Goal: Task Accomplishment & Management: Use online tool/utility

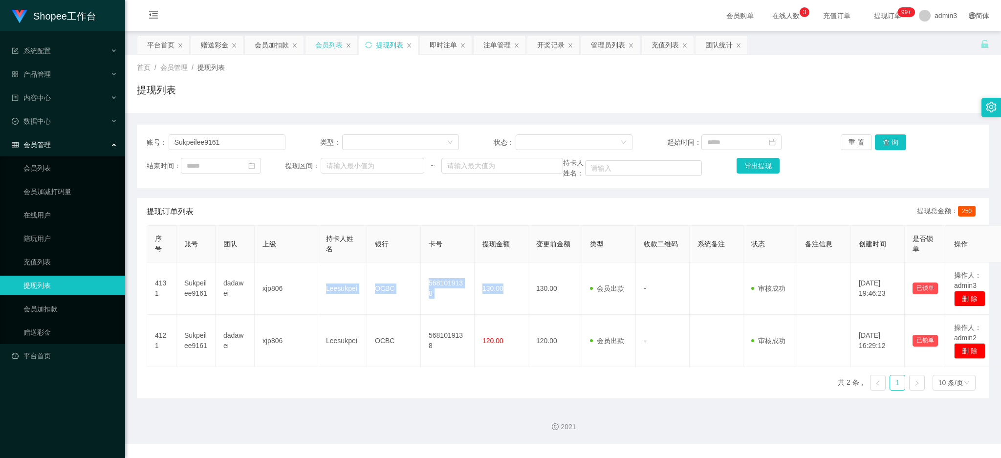
click at [324, 46] on div "会员列表" at bounding box center [328, 45] width 27 height 19
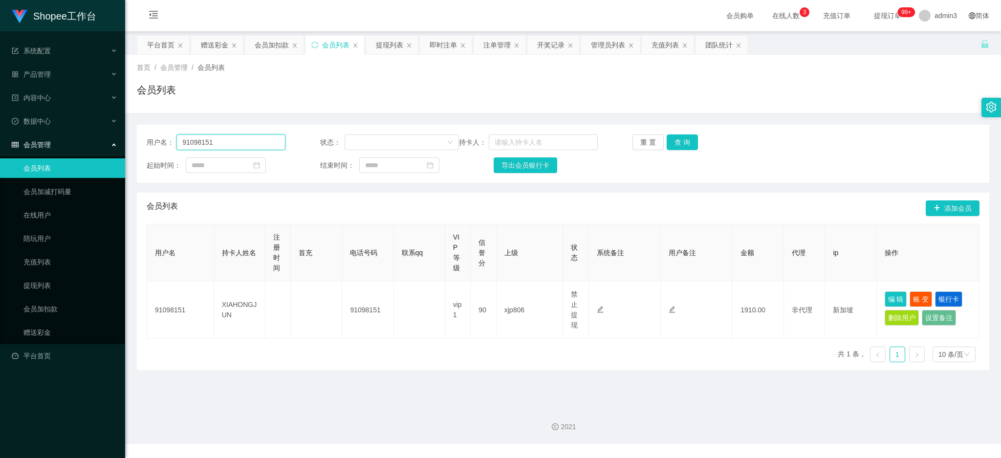
click at [241, 150] on input "91098151" at bounding box center [231, 142] width 109 height 16
click at [243, 146] on input "91098151" at bounding box center [231, 142] width 109 height 16
paste input "89426567"
type input "89426567"
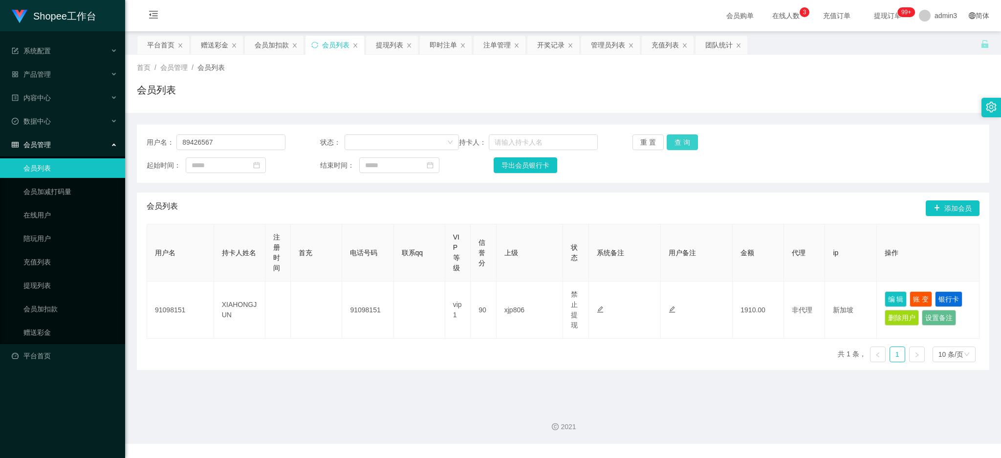
click at [667, 143] on button "查 询" at bounding box center [682, 142] width 31 height 16
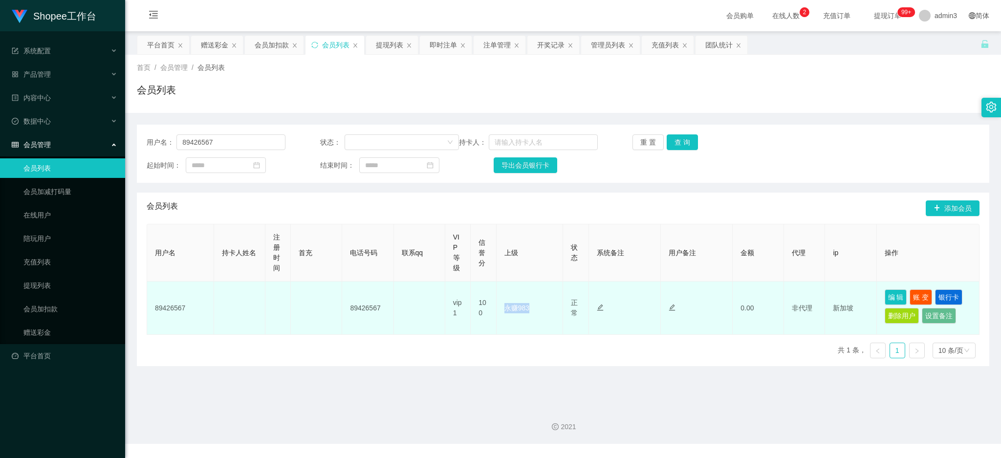
drag, startPoint x: 501, startPoint y: 304, endPoint x: 532, endPoint y: 303, distance: 30.8
click at [532, 303] on td "永赚983" at bounding box center [530, 308] width 67 height 53
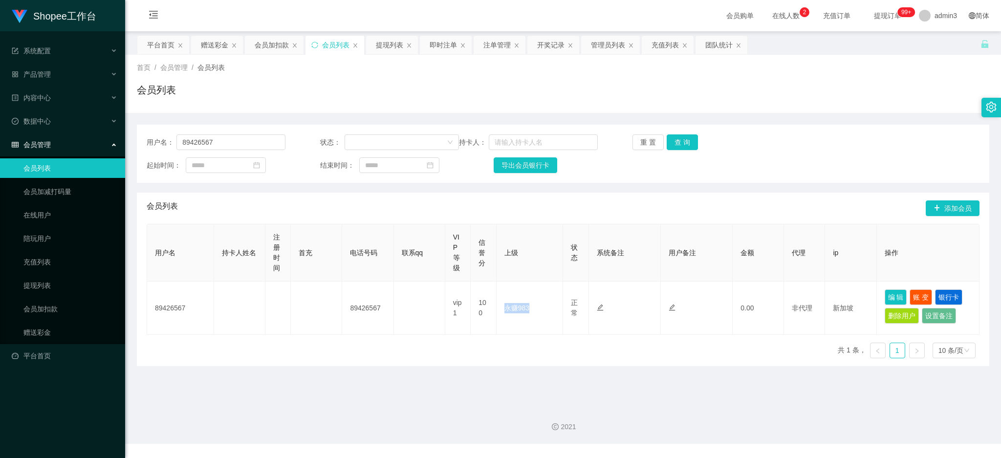
copy td "永赚983"
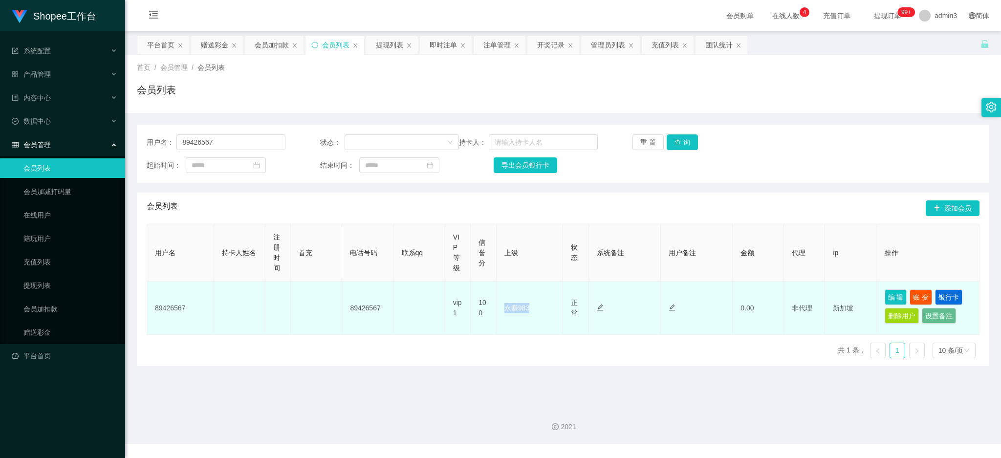
click at [506, 327] on td "永赚983" at bounding box center [530, 308] width 67 height 53
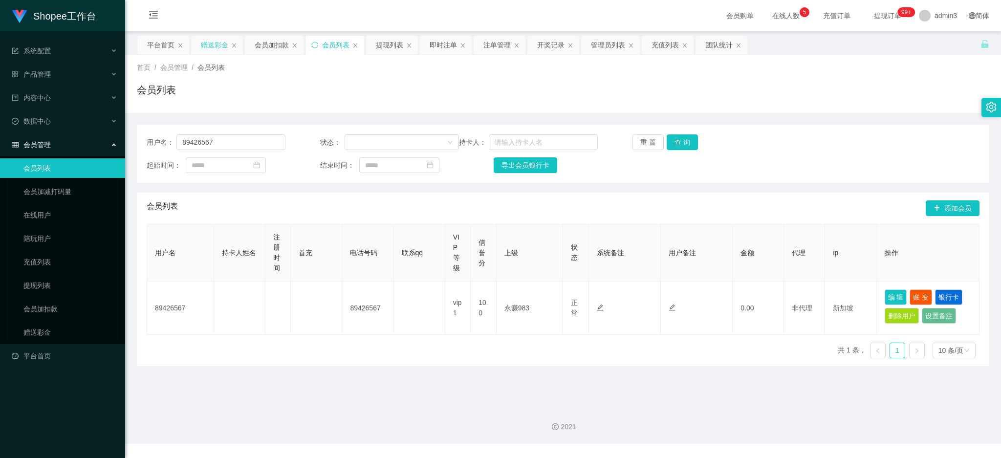
click at [218, 42] on div "赠送彩金" at bounding box center [214, 45] width 27 height 19
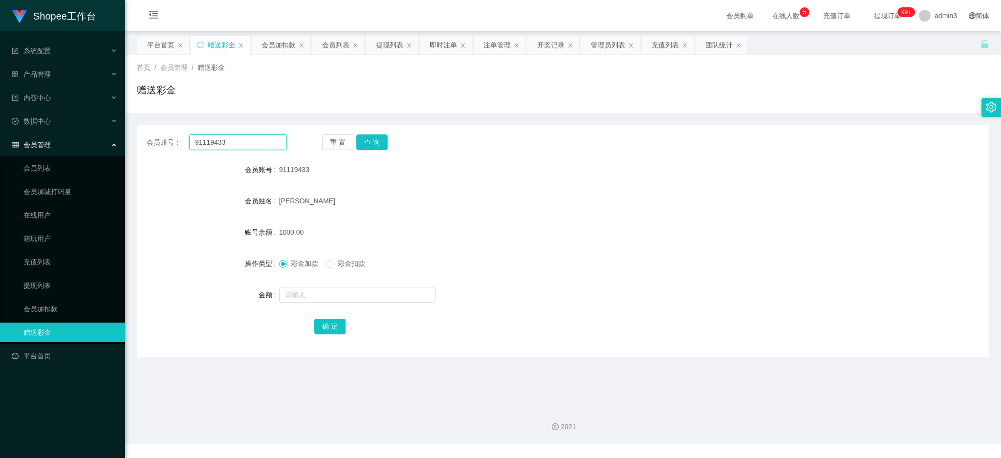
click at [228, 139] on input "91119433" at bounding box center [238, 142] width 98 height 16
click at [230, 139] on input "91119433" at bounding box center [238, 142] width 98 height 16
paste input "89426567"
click at [240, 140] on input "9111943389426567" at bounding box center [238, 142] width 98 height 16
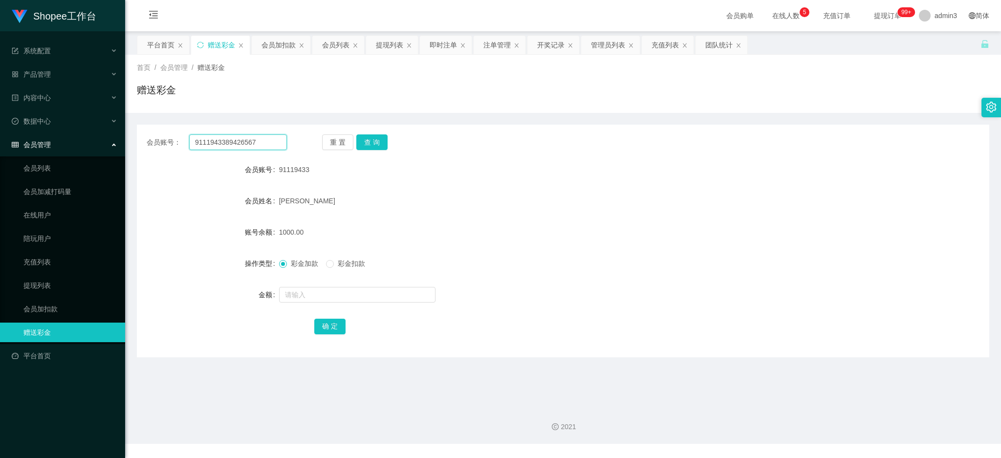
paste input "text"
type input "89426567"
click at [374, 143] on button "查 询" at bounding box center [371, 142] width 31 height 16
click at [329, 293] on input "text" at bounding box center [357, 295] width 156 height 16
type input "80"
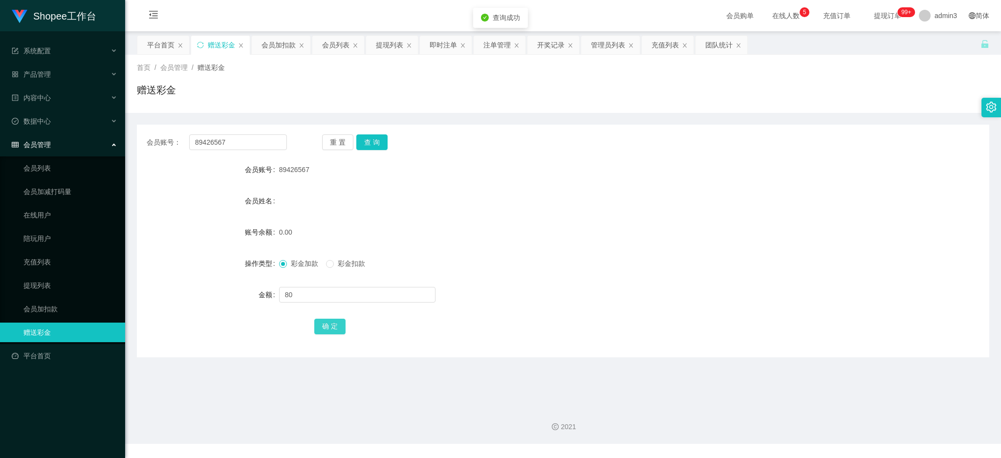
click at [331, 324] on button "确 定" at bounding box center [329, 327] width 31 height 16
